Goal: Task Accomplishment & Management: Manage account settings

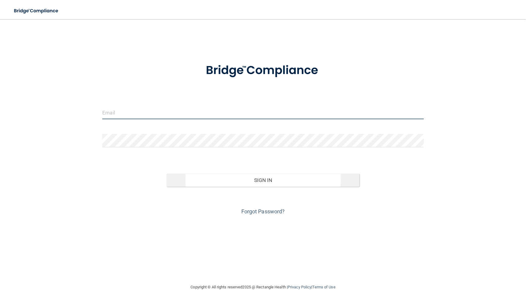
type input "[EMAIL_ADDRESS][DOMAIN_NAME]"
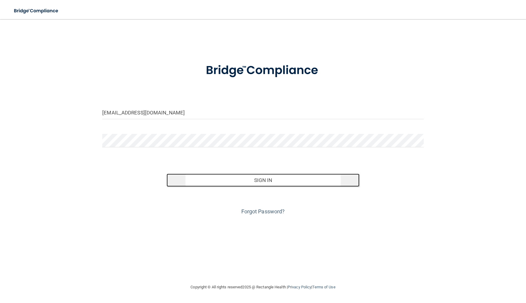
click at [256, 180] on button "Sign In" at bounding box center [263, 180] width 193 height 13
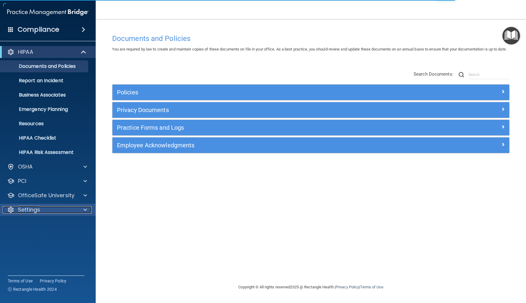
click at [39, 209] on p "Settings" at bounding box center [29, 209] width 22 height 7
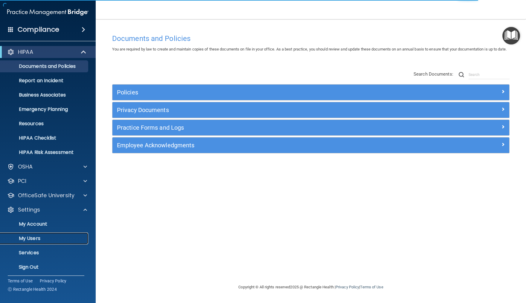
click at [38, 240] on p "My Users" at bounding box center [45, 239] width 82 height 6
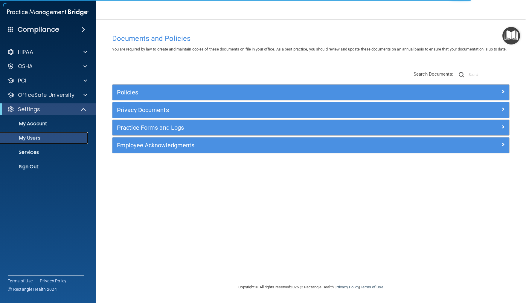
select select "20"
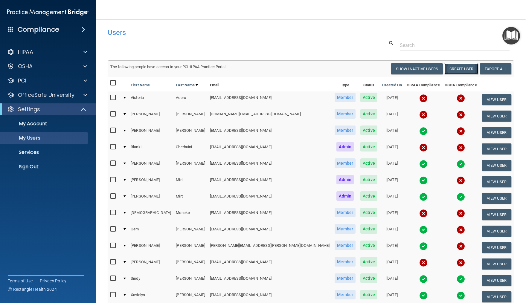
click at [457, 67] on button "Create User" at bounding box center [462, 68] width 34 height 11
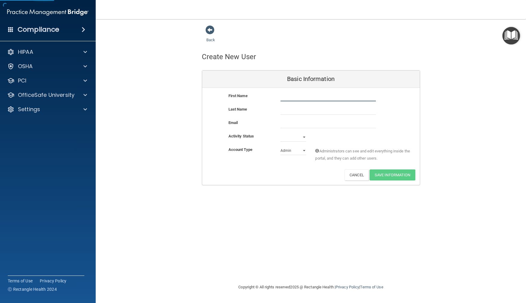
click at [292, 98] on input "text" at bounding box center [328, 96] width 95 height 9
type input "nikki"
click at [293, 111] on input "text" at bounding box center [328, 110] width 95 height 9
type input "r"
type input "[PERSON_NAME]"
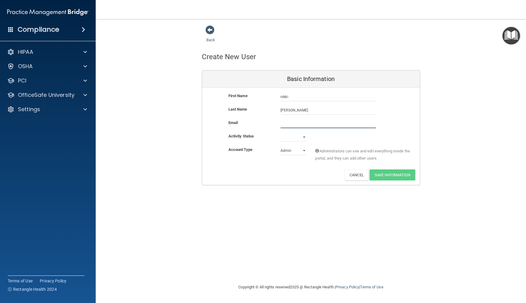
click at [282, 121] on input "email" at bounding box center [328, 123] width 95 height 9
type input "[EMAIL_ADDRESS][DOMAIN_NAME]"
click at [304, 137] on select "Active Inactive" at bounding box center [294, 137] width 26 height 9
select select "active"
click at [303, 150] on select "Admin Member" at bounding box center [294, 150] width 26 height 9
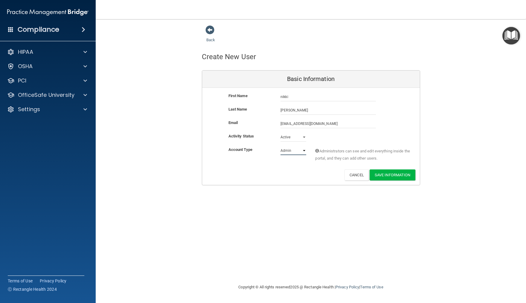
select select "practice_member"
click at [395, 178] on button "Save Information" at bounding box center [393, 175] width 46 height 11
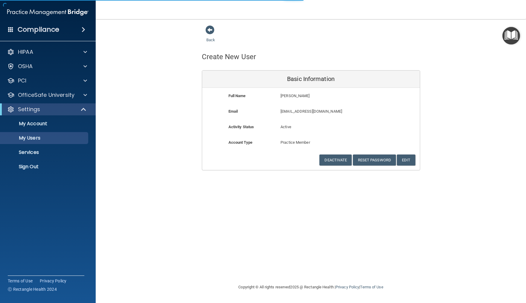
select select "20"
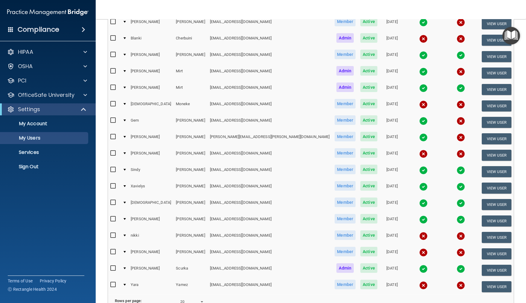
scroll to position [144, 0]
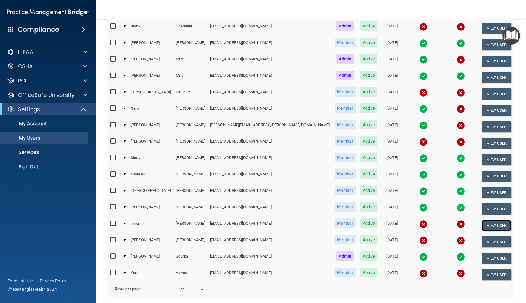
click at [492, 226] on button "View User" at bounding box center [497, 225] width 30 height 11
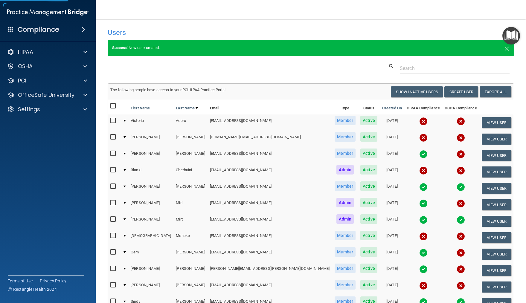
select select "practice_member"
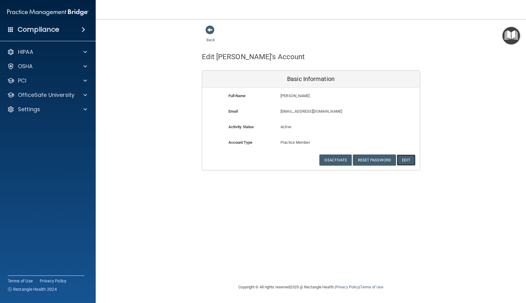
click at [403, 159] on button "Edit" at bounding box center [406, 160] width 18 height 11
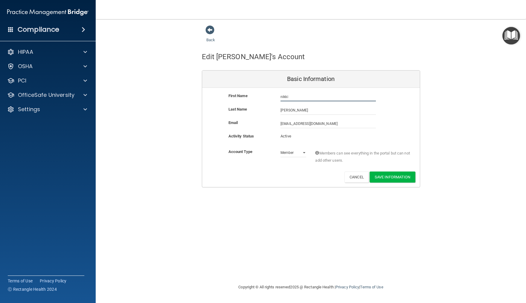
click at [282, 98] on input "nikki" at bounding box center [328, 96] width 95 height 9
type input "[PERSON_NAME]"
click at [384, 175] on button "Save Information" at bounding box center [393, 177] width 46 height 11
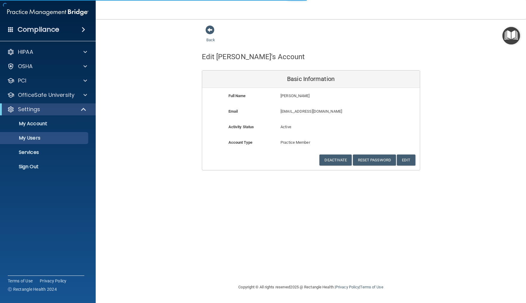
select select "20"
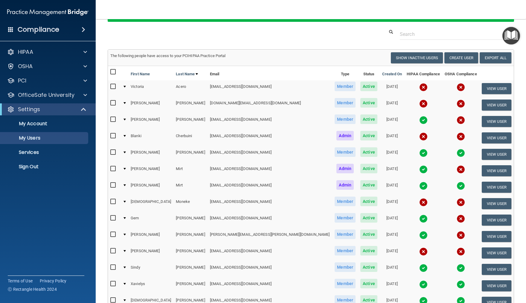
scroll to position [36, 0]
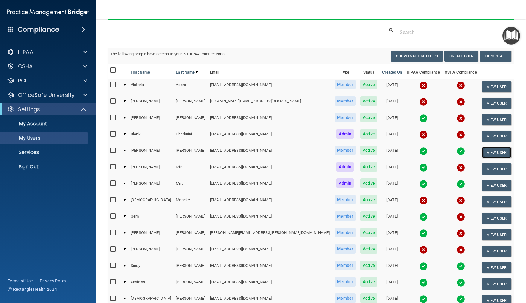
click at [495, 150] on button "View User" at bounding box center [497, 152] width 30 height 11
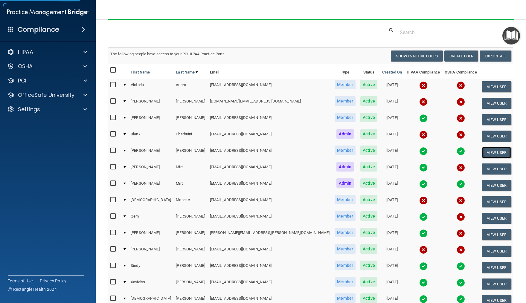
click at [493, 152] on button "View User" at bounding box center [497, 152] width 30 height 11
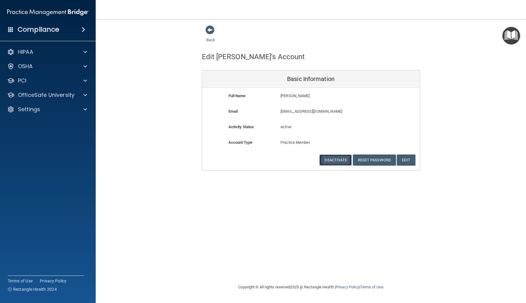
click at [329, 160] on button "Deactivate" at bounding box center [335, 160] width 32 height 11
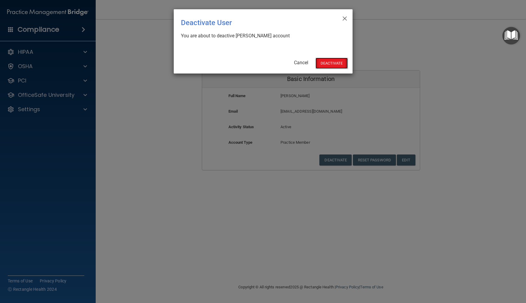
click at [324, 58] on button "Deactivate" at bounding box center [332, 63] width 32 height 11
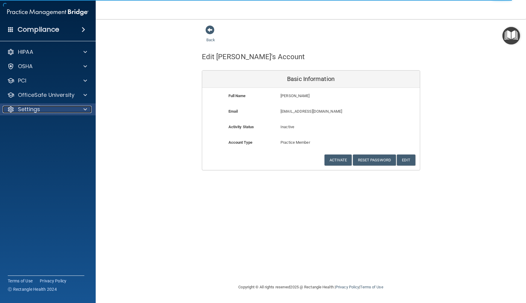
click at [84, 109] on span at bounding box center [85, 109] width 4 height 7
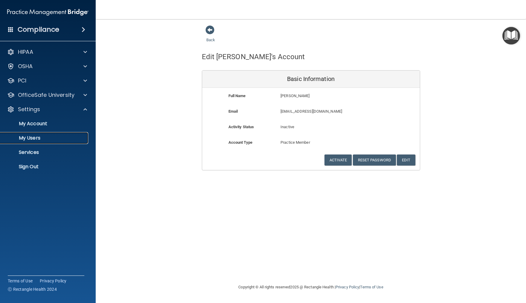
click at [64, 139] on p "My Users" at bounding box center [45, 138] width 82 height 6
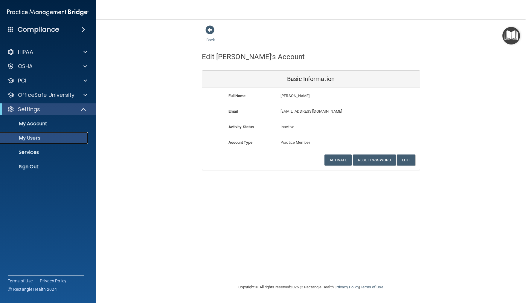
select select "20"
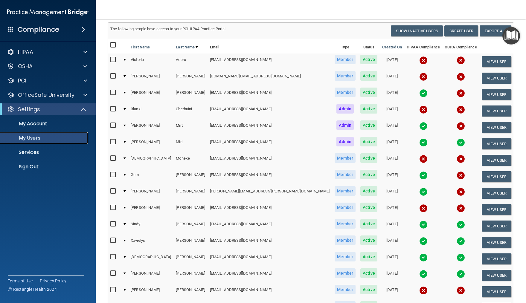
scroll to position [48, 0]
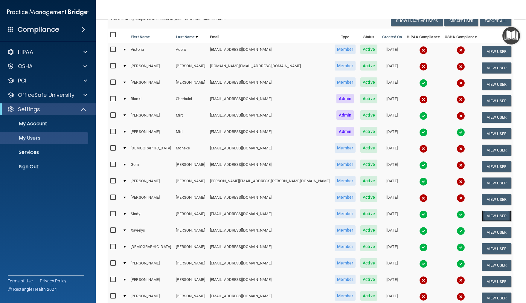
click at [497, 214] on button "View User" at bounding box center [497, 216] width 30 height 11
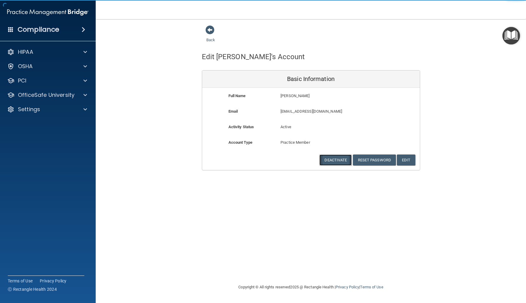
click at [331, 158] on button "Deactivate" at bounding box center [335, 160] width 32 height 11
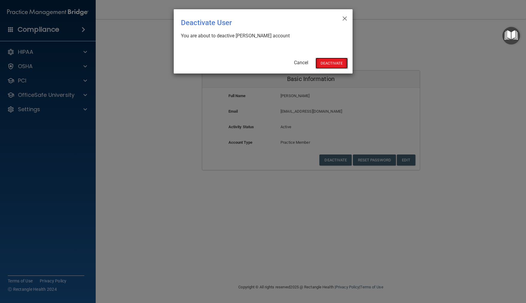
click at [329, 60] on button "Deactivate" at bounding box center [332, 63] width 32 height 11
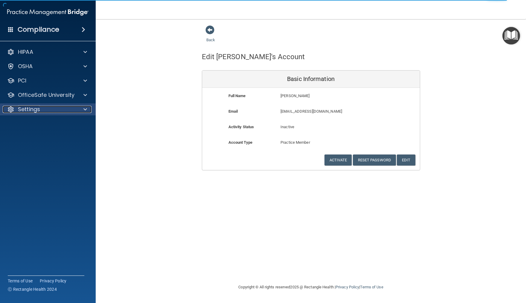
click at [87, 109] on span at bounding box center [85, 109] width 4 height 7
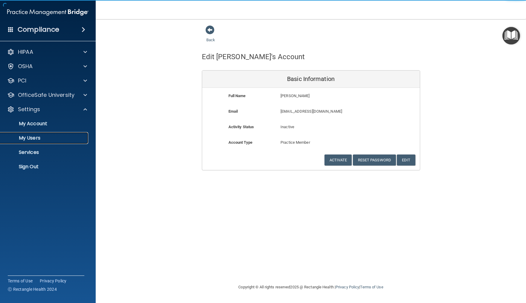
click at [73, 133] on link "My Users" at bounding box center [41, 138] width 94 height 12
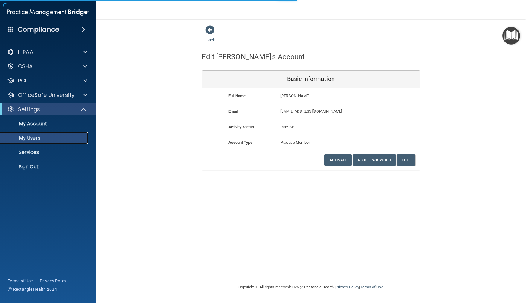
click at [70, 140] on p "My Users" at bounding box center [45, 138] width 82 height 6
select select "20"
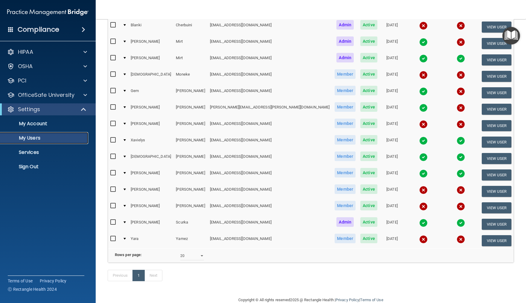
scroll to position [126, 0]
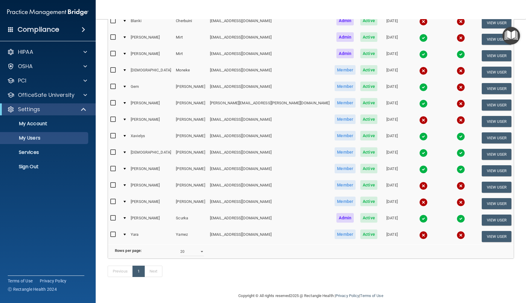
click at [126, 186] on div at bounding box center [125, 186] width 2 height 2
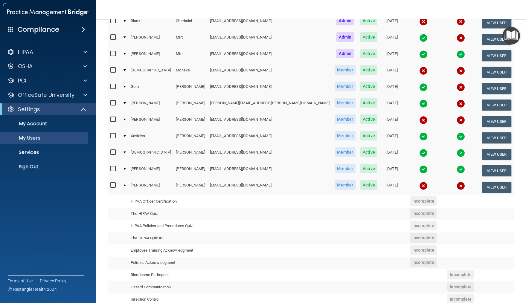
click at [126, 186] on div at bounding box center [125, 186] width 2 height 2
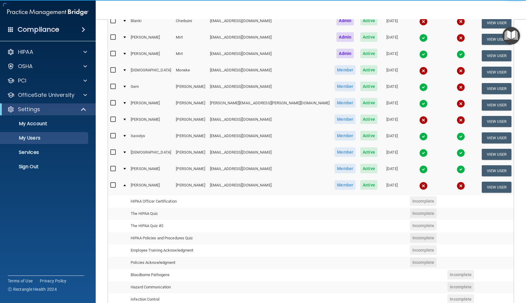
click at [126, 186] on div at bounding box center [125, 186] width 2 height 2
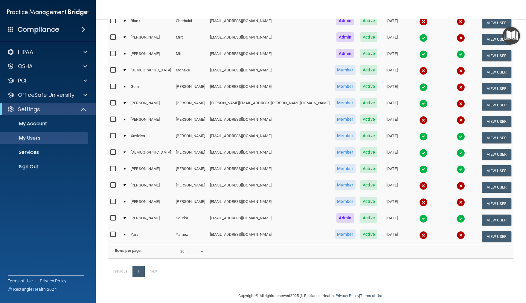
click at [140, 186] on td "[PERSON_NAME]" at bounding box center [150, 187] width 45 height 16
click at [114, 185] on input "checkbox" at bounding box center [113, 185] width 7 height 5
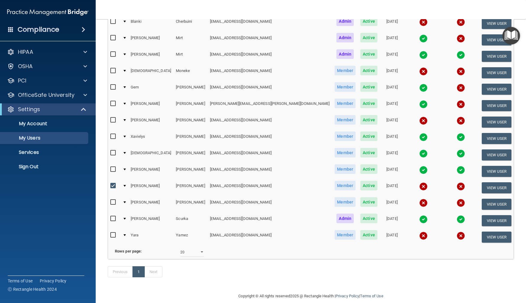
scroll to position [127, 0]
click at [114, 185] on input "checkbox" at bounding box center [113, 185] width 7 height 5
checkbox input "false"
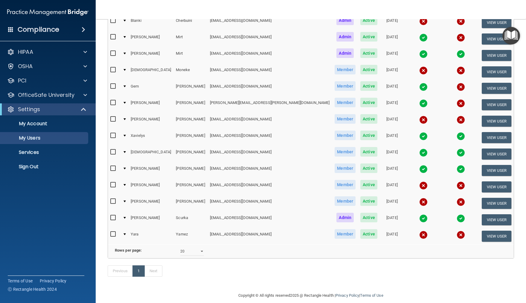
scroll to position [126, 0]
click at [126, 185] on div at bounding box center [125, 186] width 2 height 2
click at [126, 186] on div at bounding box center [125, 186] width 2 height 2
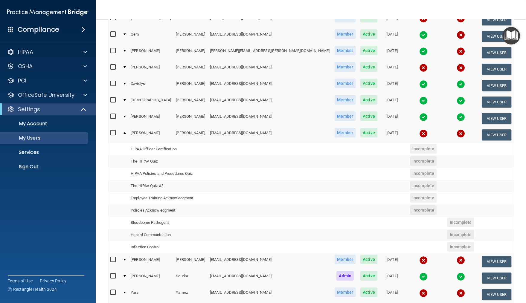
scroll to position [183, 0]
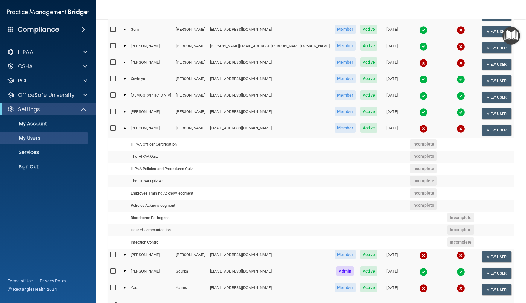
click at [117, 140] on td at bounding box center [114, 145] width 12 height 12
drag, startPoint x: 117, startPoint y: 140, endPoint x: 371, endPoint y: 179, distance: 256.6
click at [394, 180] on tbody "Nikki Rossi nlrossi520@gmail.com Member Active 09/30/2025 View User HIPAA Offic…" at bounding box center [311, 185] width 406 height 127
drag, startPoint x: 273, startPoint y: 178, endPoint x: 267, endPoint y: 180, distance: 6.8
click at [273, 179] on td at bounding box center [270, 181] width 125 height 12
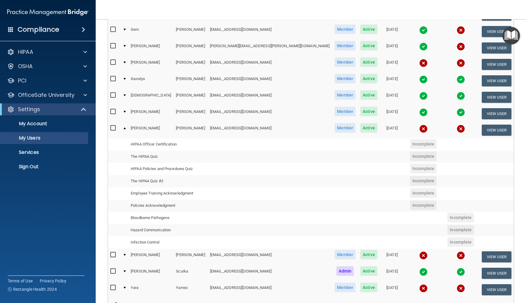
click at [120, 138] on td at bounding box center [114, 130] width 12 height 16
click at [49, 198] on accordion "HIPAA Documents and Policies Report an Incident Business Associates Emergency P…" at bounding box center [48, 135] width 96 height 182
click at [70, 198] on accordion "HIPAA Documents and Policies Report an Incident Business Associates Emergency P…" at bounding box center [48, 135] width 96 height 182
click at [126, 129] on div at bounding box center [125, 128] width 2 height 2
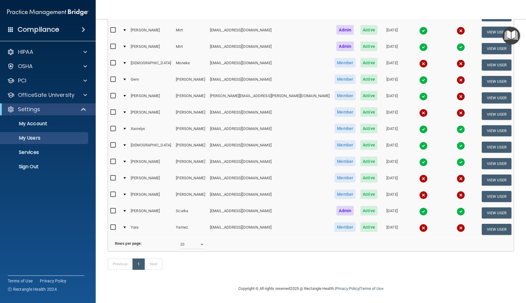
scroll to position [133, 0]
click at [126, 129] on div at bounding box center [125, 129] width 2 height 2
click at [127, 128] on td at bounding box center [124, 131] width 8 height 16
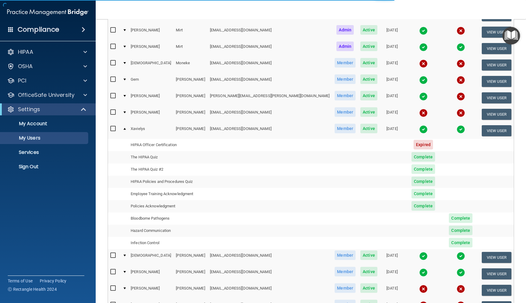
scroll to position [183, 0]
